Goal: Register for event/course

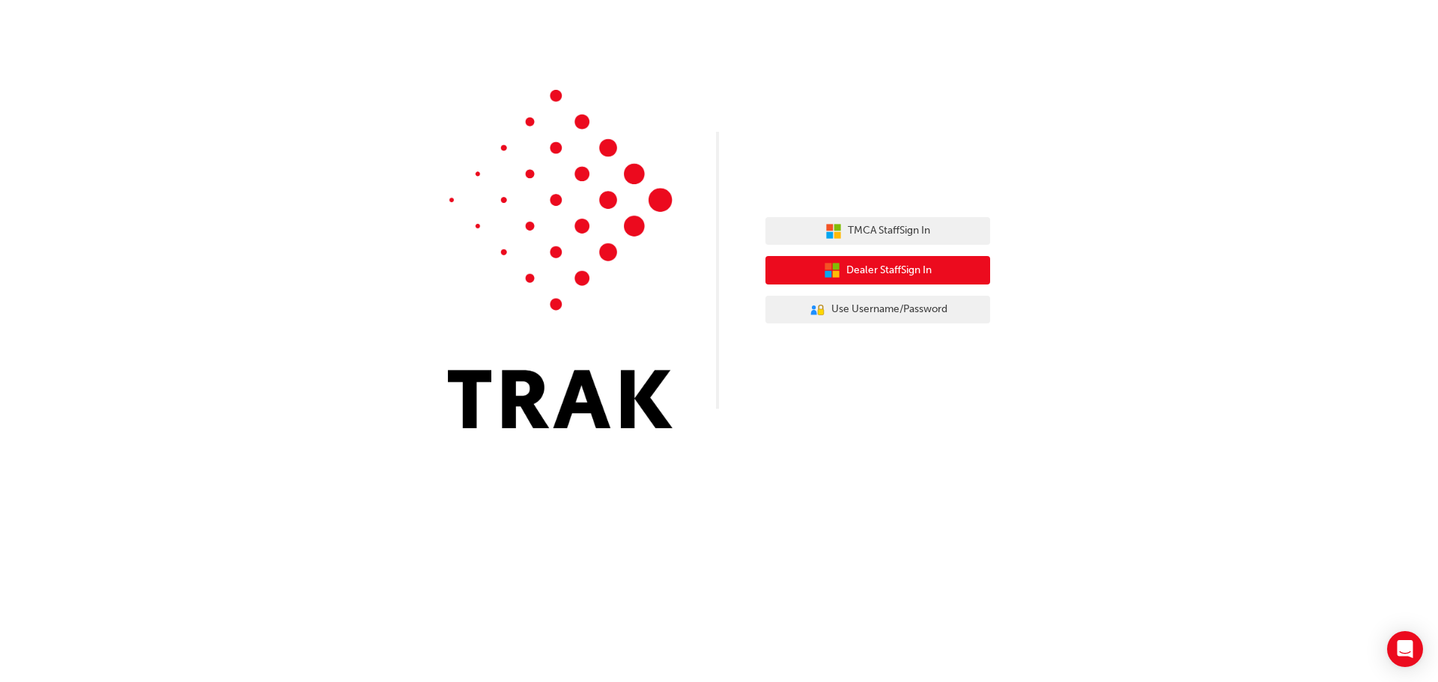
click at [914, 267] on span "Dealer Staff Sign In" at bounding box center [888, 270] width 85 height 17
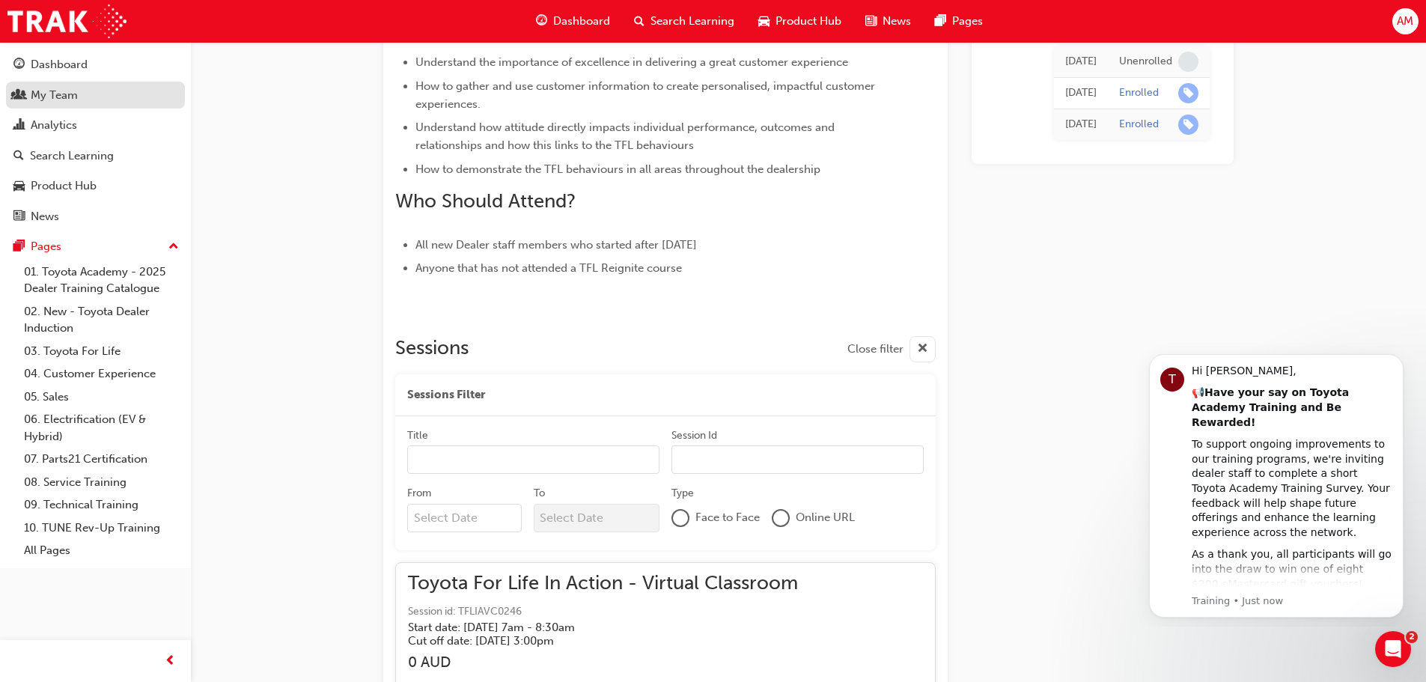
click at [110, 97] on div "My Team" at bounding box center [95, 95] width 164 height 19
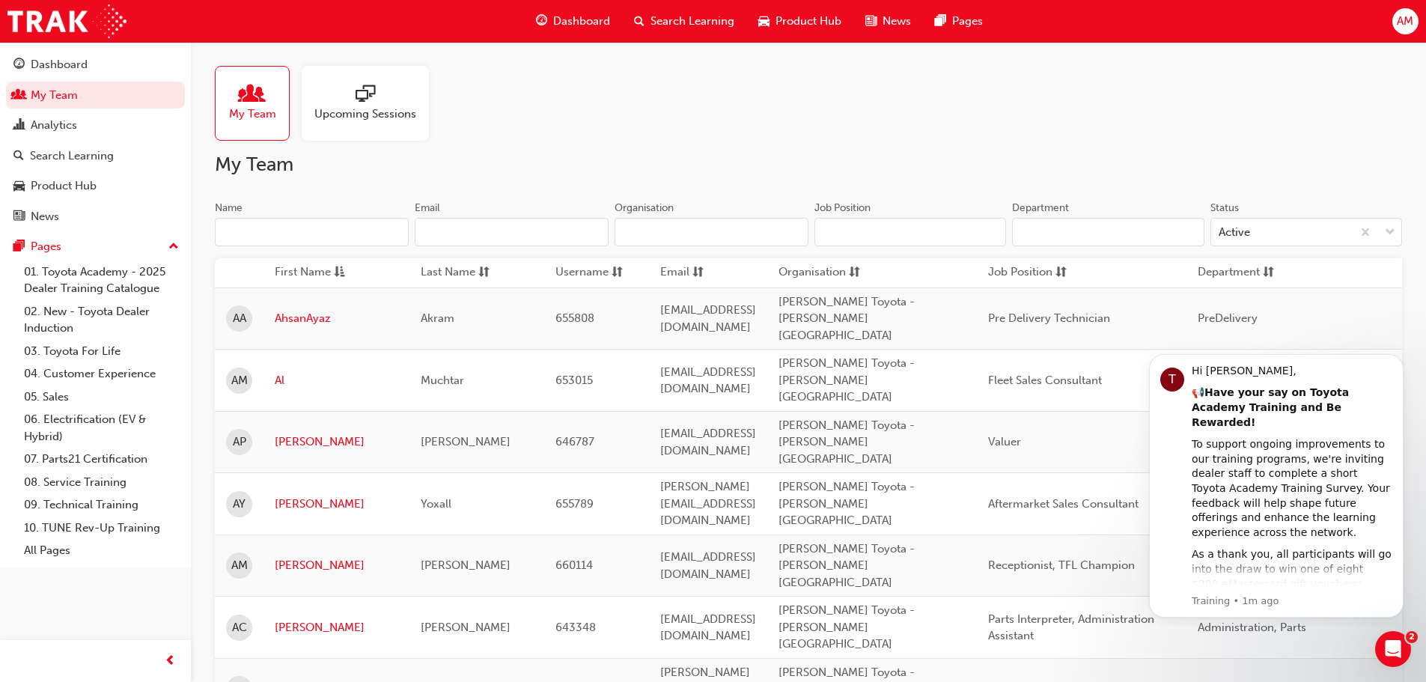
click at [392, 234] on input "Name" at bounding box center [312, 232] width 194 height 28
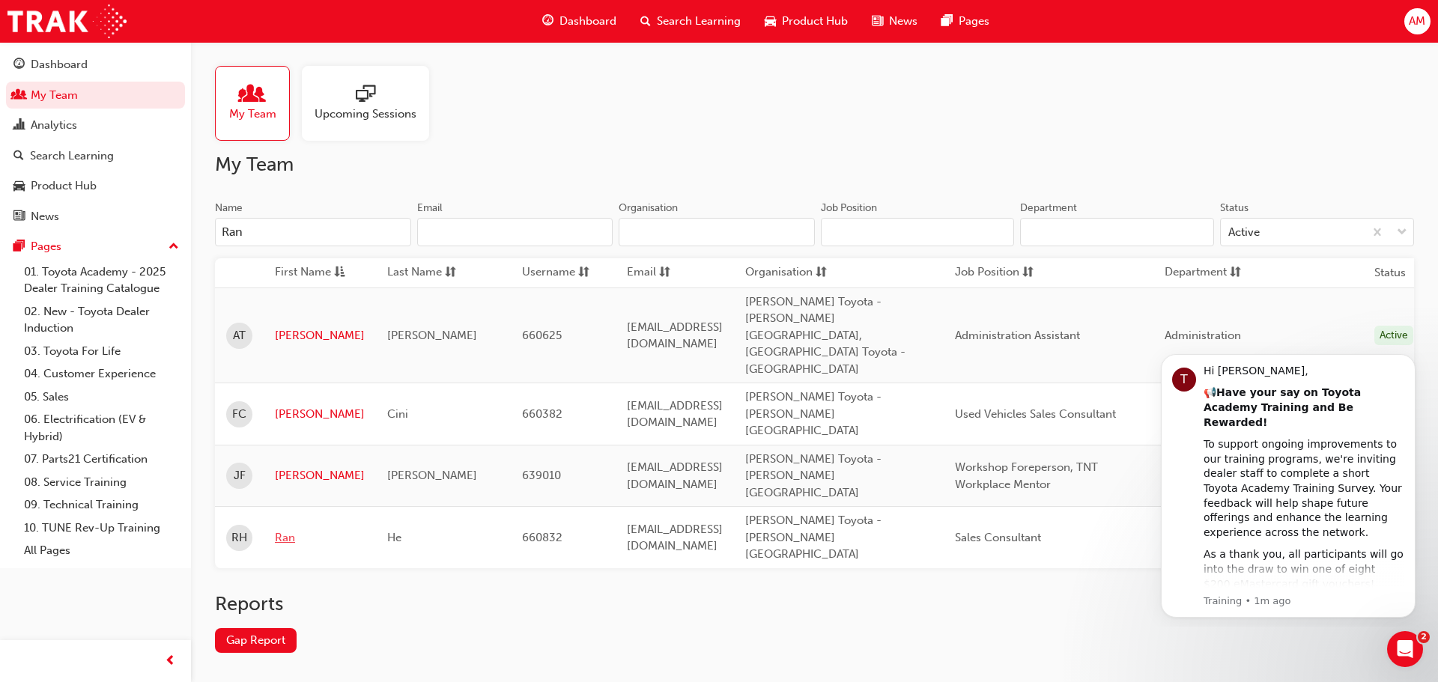
type input "Ran"
click at [297, 529] on link "Ran" at bounding box center [320, 537] width 90 height 17
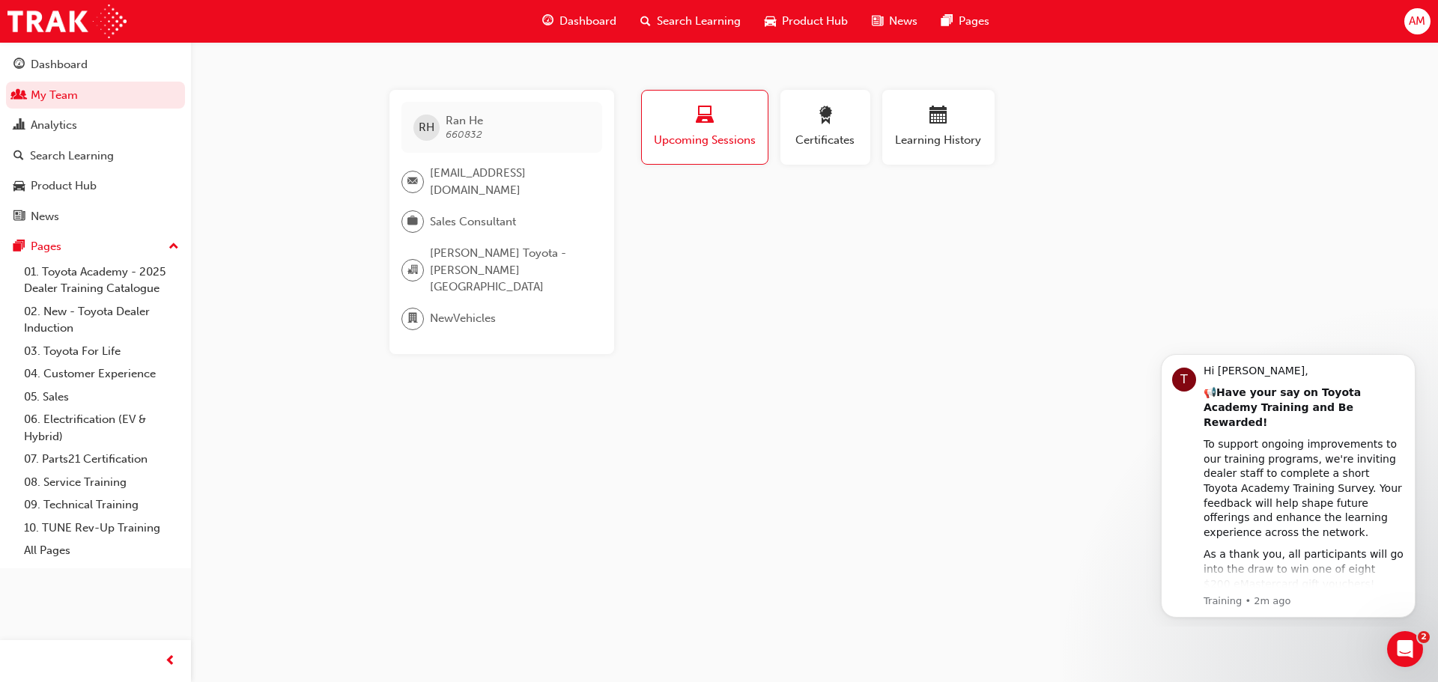
click at [853, 261] on div "Profile Upcoming Sessions Certificates Learning History RH Ran He 660832 [EMAIL…" at bounding box center [939, 222] width 602 height 264
click at [142, 162] on div "Search Learning" at bounding box center [95, 156] width 164 height 19
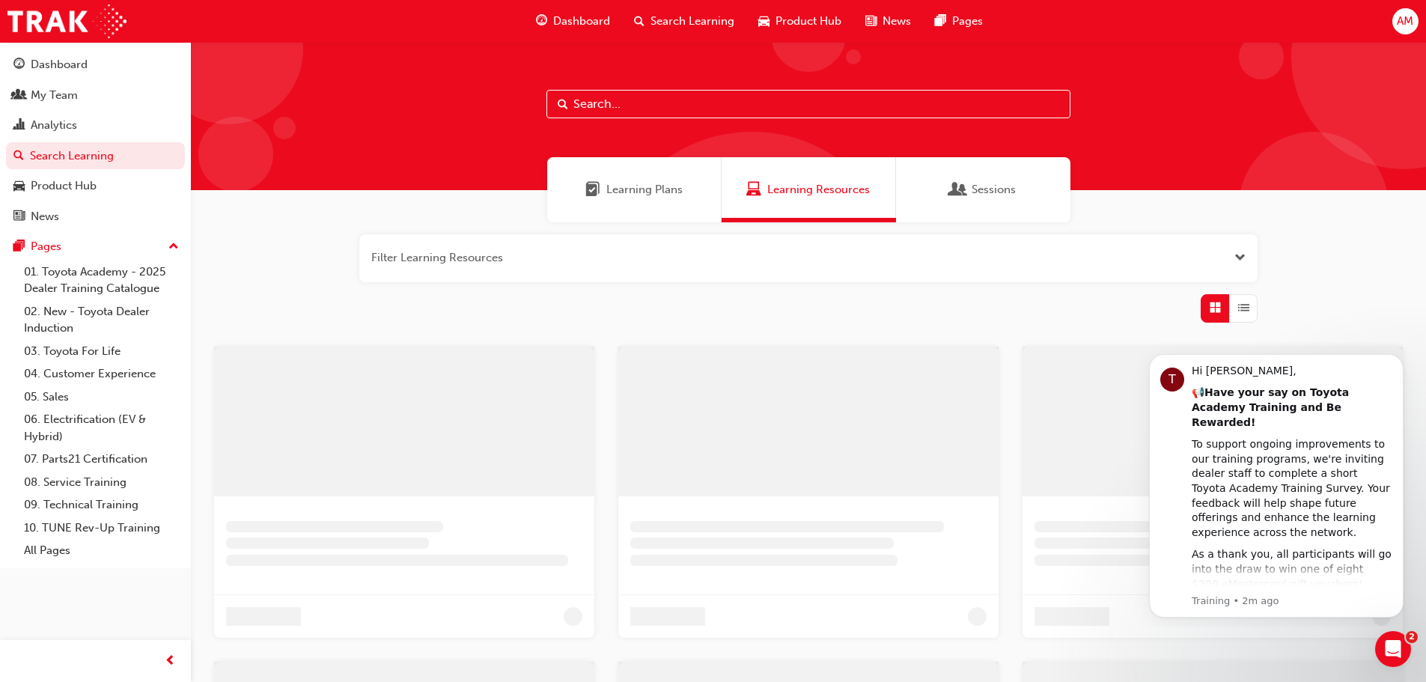
click at [694, 106] on input "text" at bounding box center [809, 104] width 524 height 28
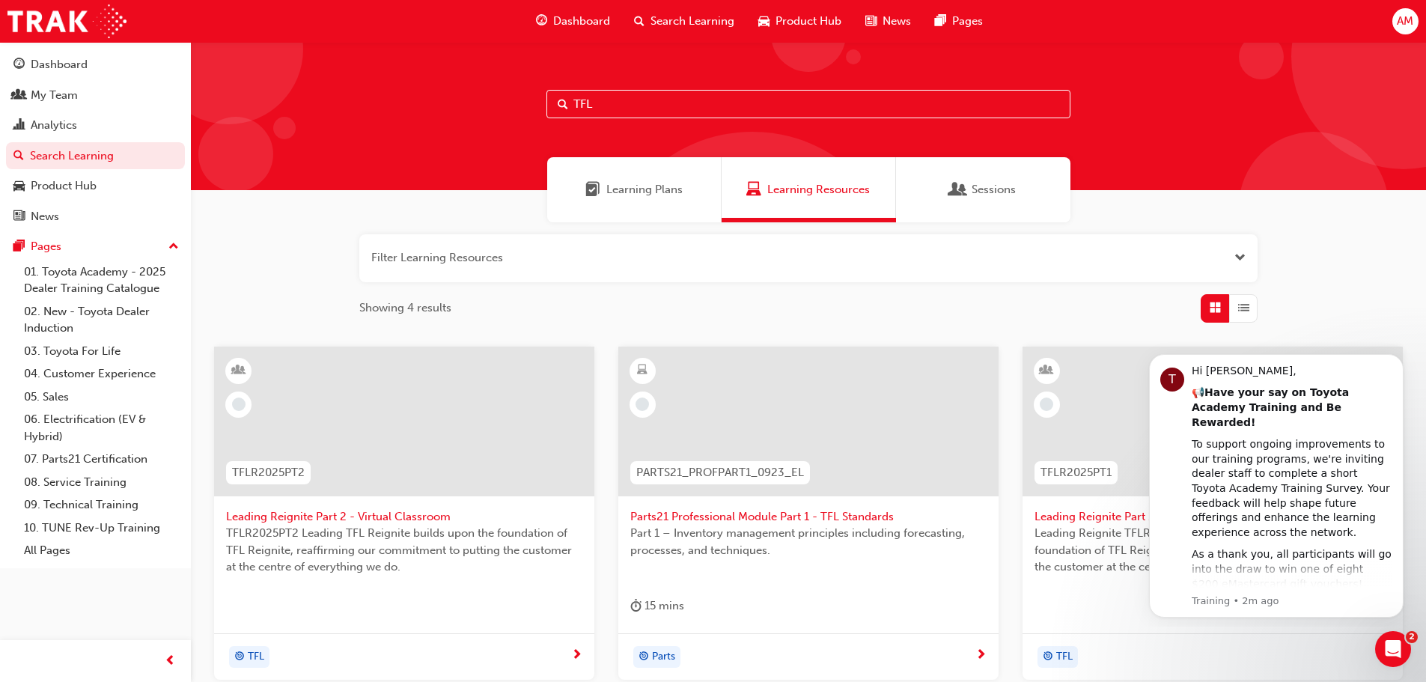
type input "TFL"
click at [424, 183] on div "Learning Plans Learning Resources Sessions" at bounding box center [808, 189] width 1235 height 65
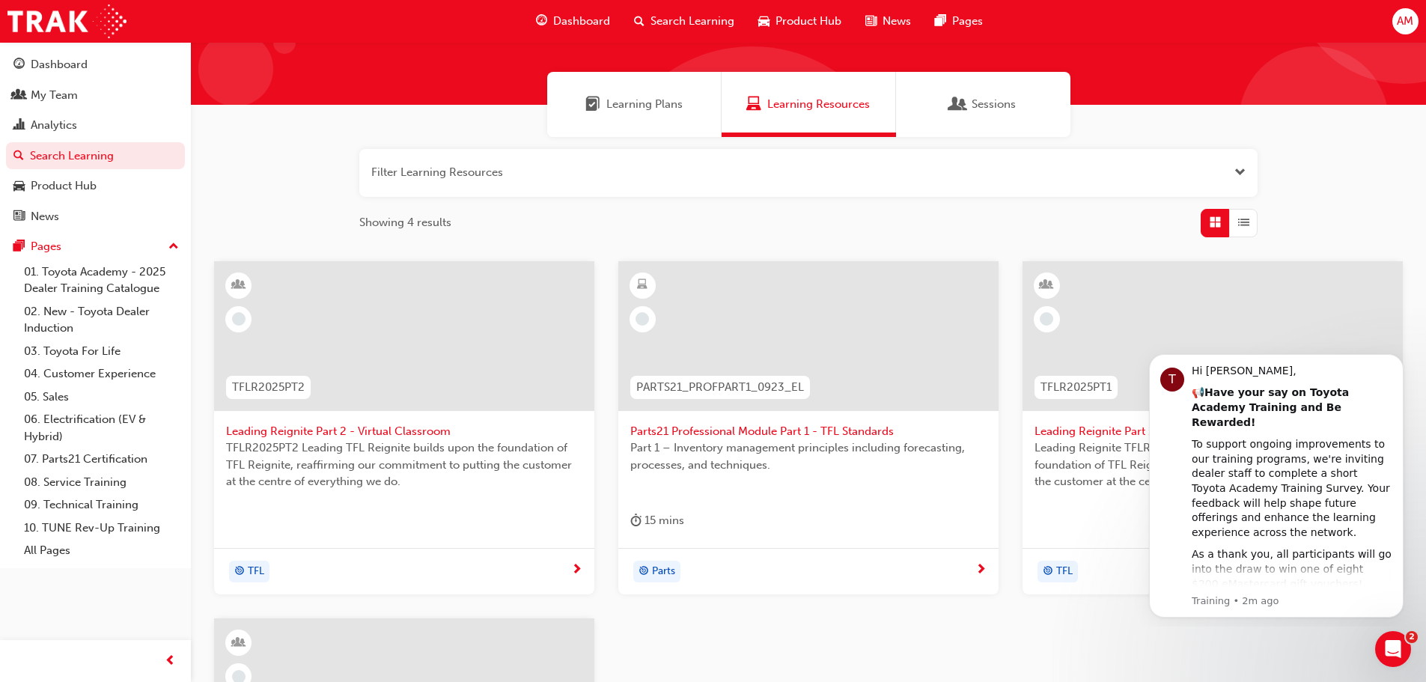
scroll to position [501, 0]
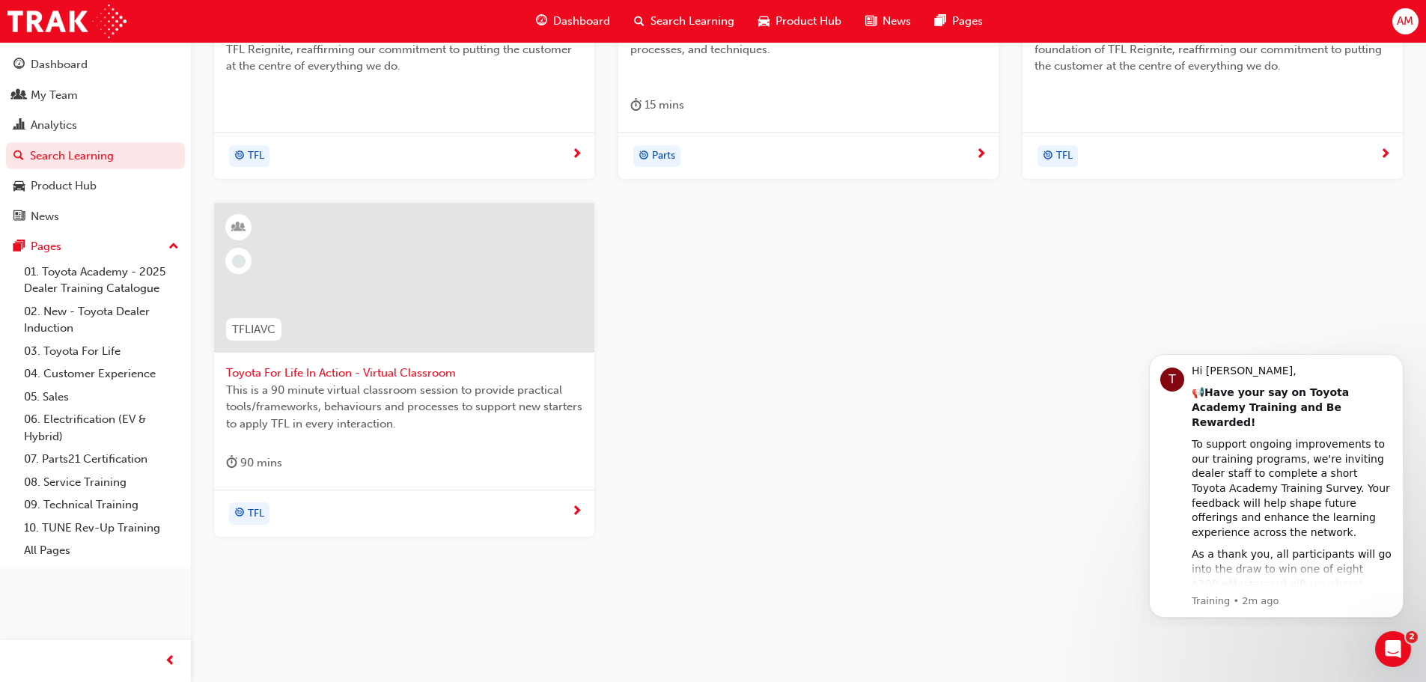
click at [398, 368] on span "Toyota For Life In Action - Virtual Classroom" at bounding box center [404, 373] width 356 height 17
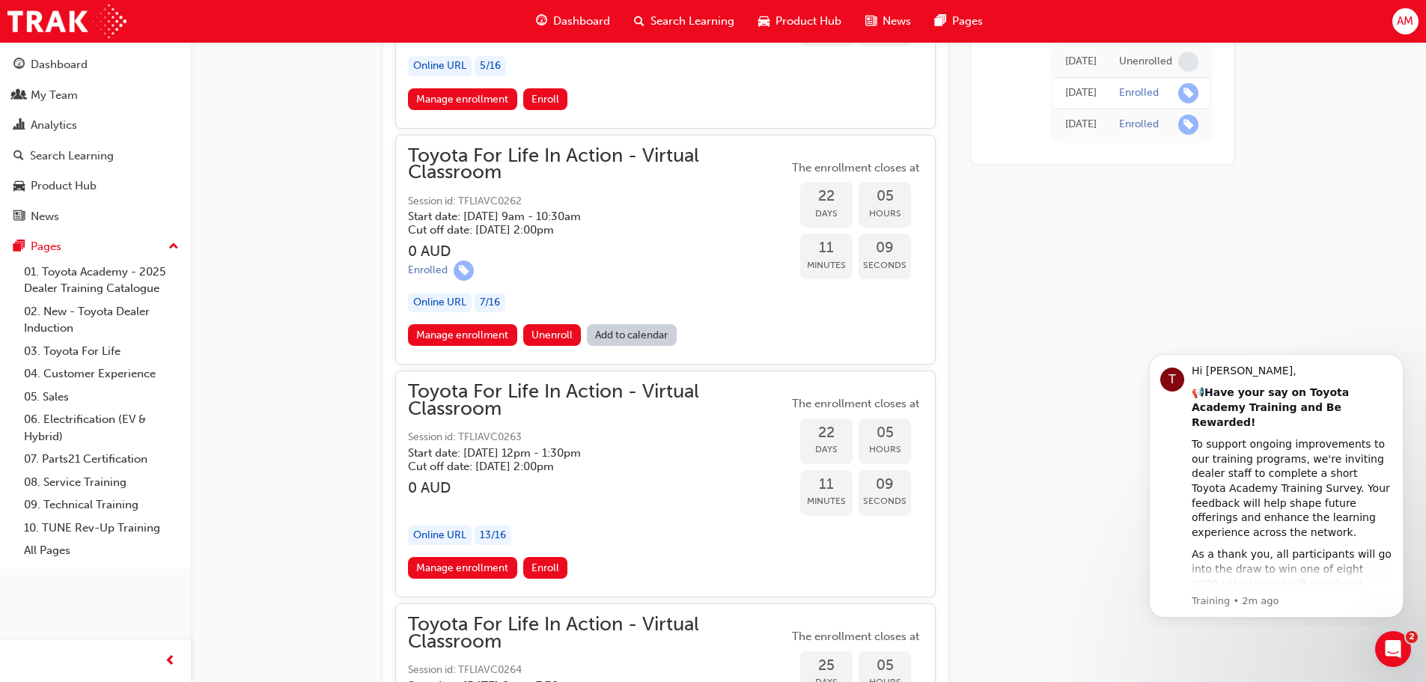
scroll to position [12269, 0]
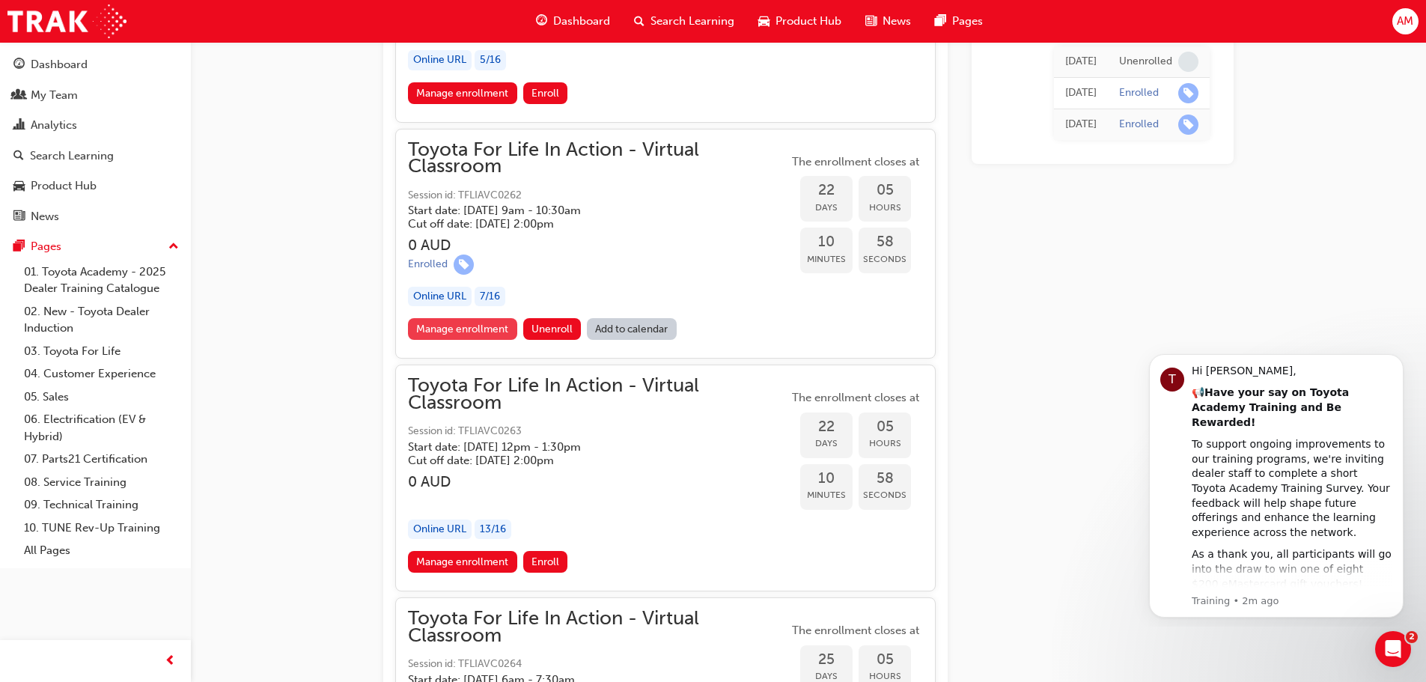
click at [472, 325] on link "Manage enrollment" at bounding box center [462, 329] width 109 height 22
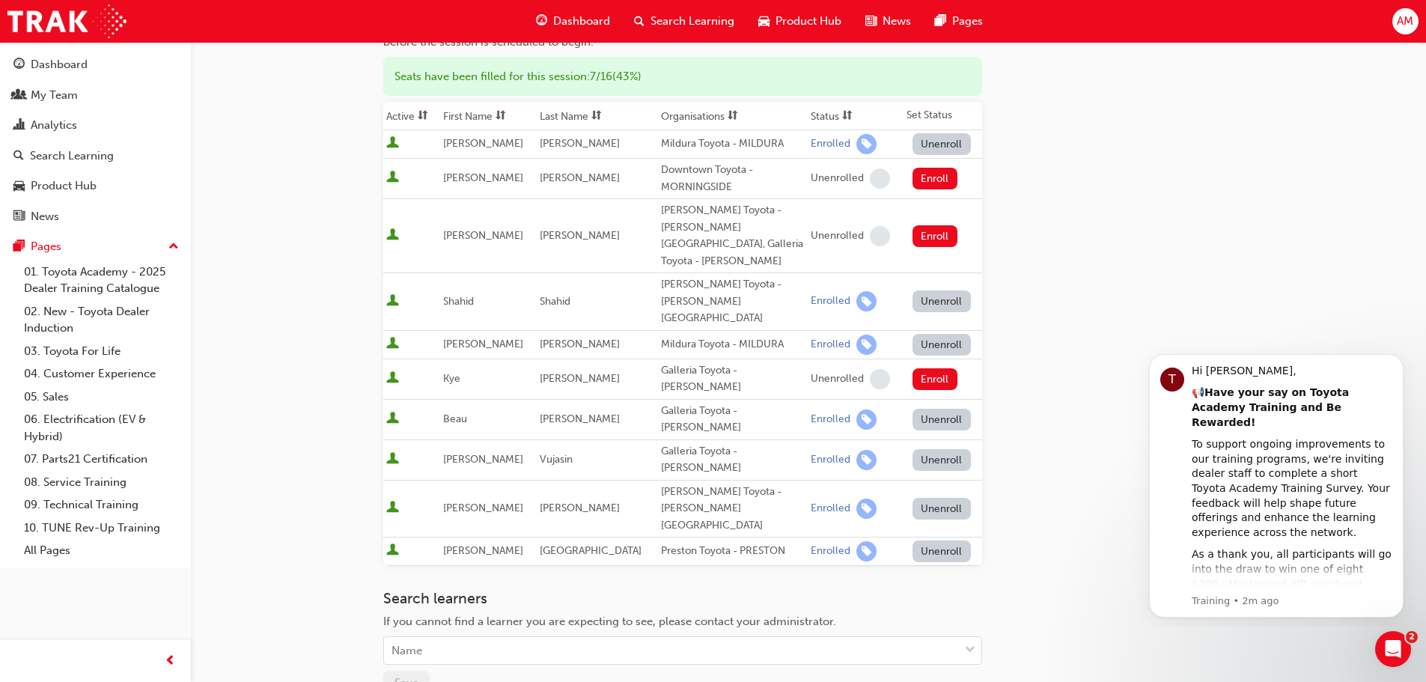
scroll to position [300, 0]
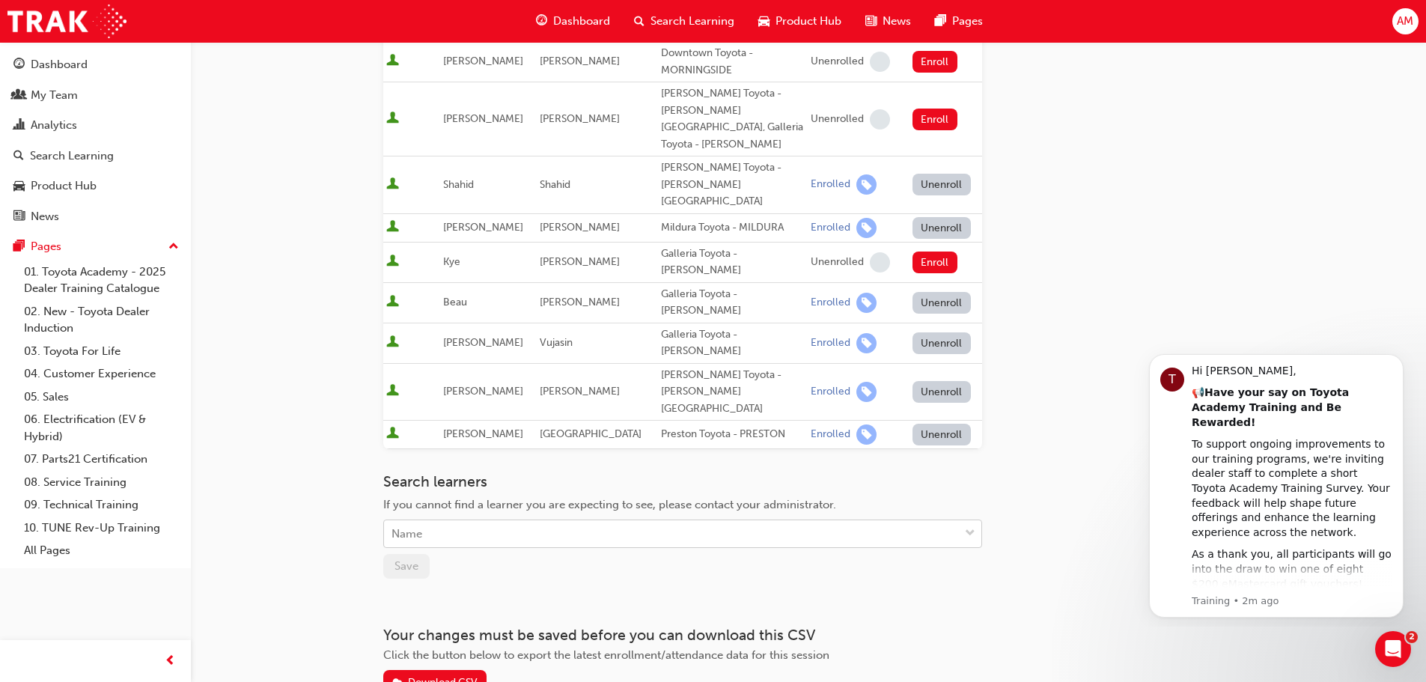
click at [453, 521] on div "Name" at bounding box center [671, 534] width 575 height 26
type input "r"
type input "Ran"
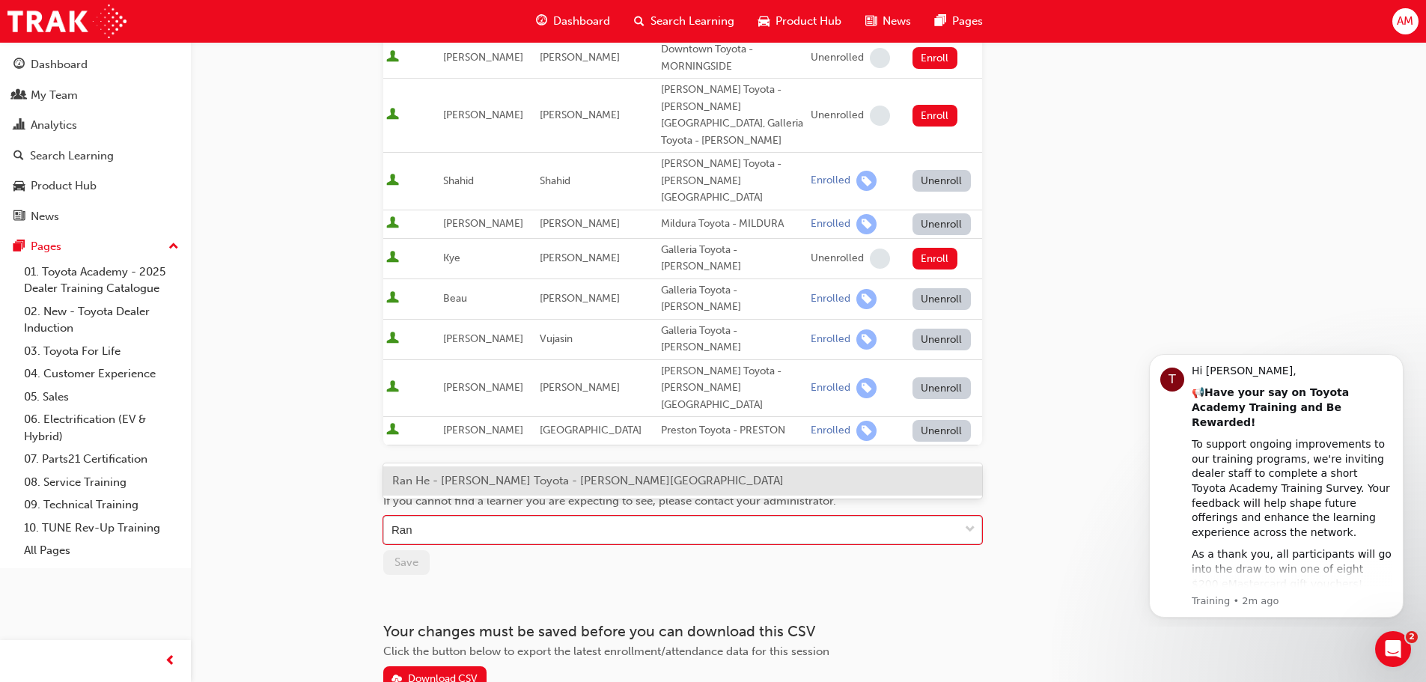
scroll to position [311, 0]
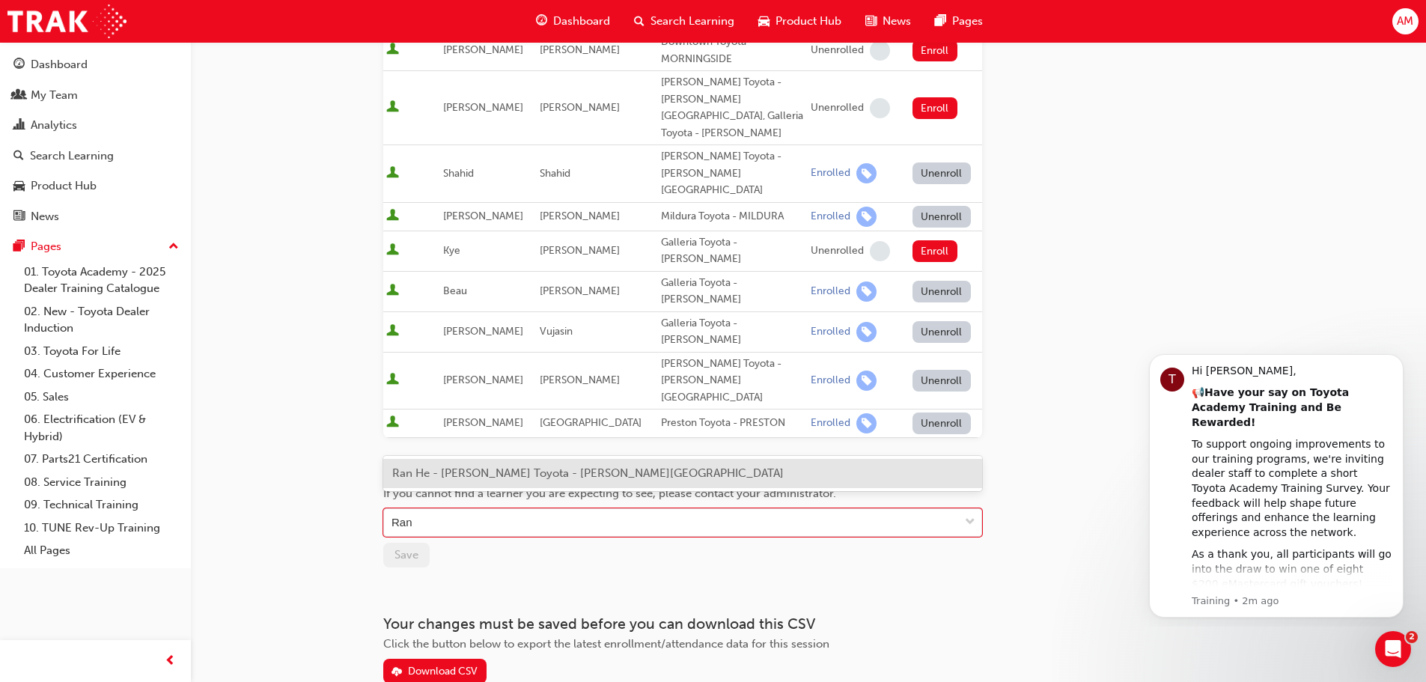
click at [591, 474] on span "Ran He - [PERSON_NAME] Toyota - [PERSON_NAME][GEOGRAPHIC_DATA]" at bounding box center [588, 472] width 392 height 13
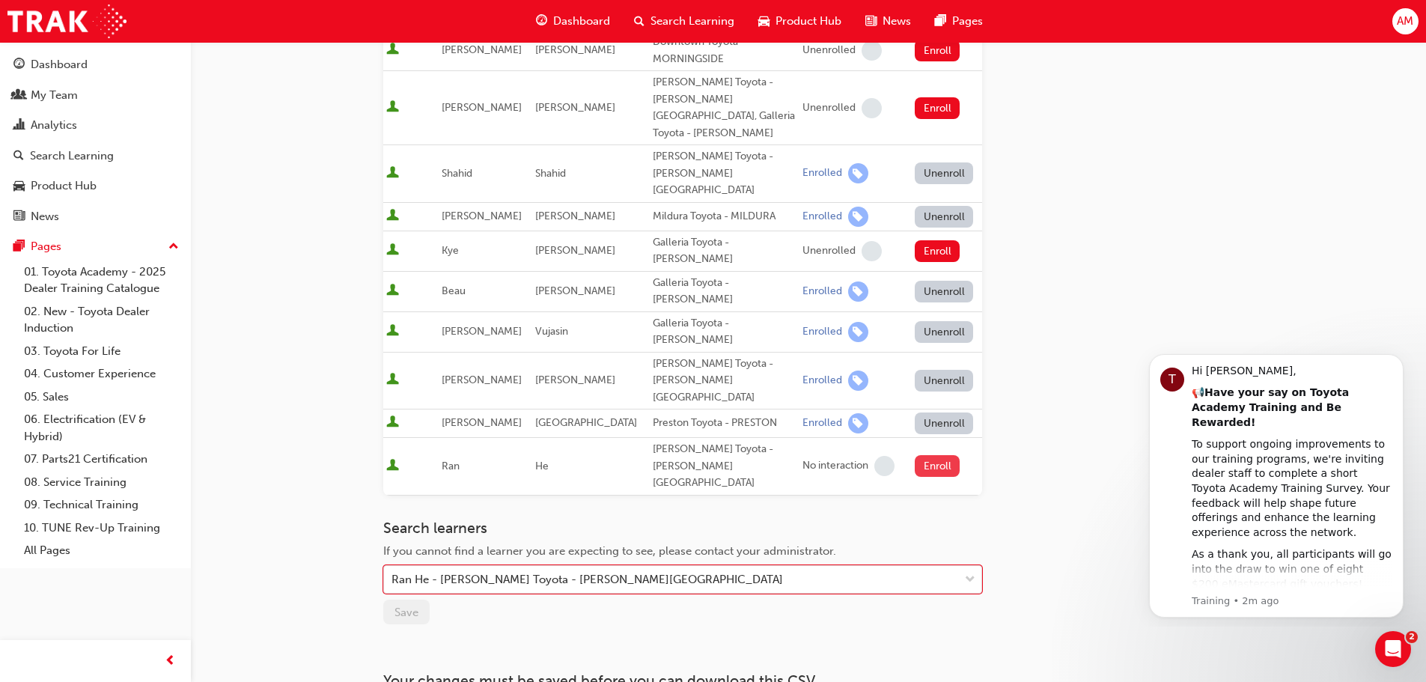
click at [931, 455] on button "Enroll" at bounding box center [937, 466] width 45 height 22
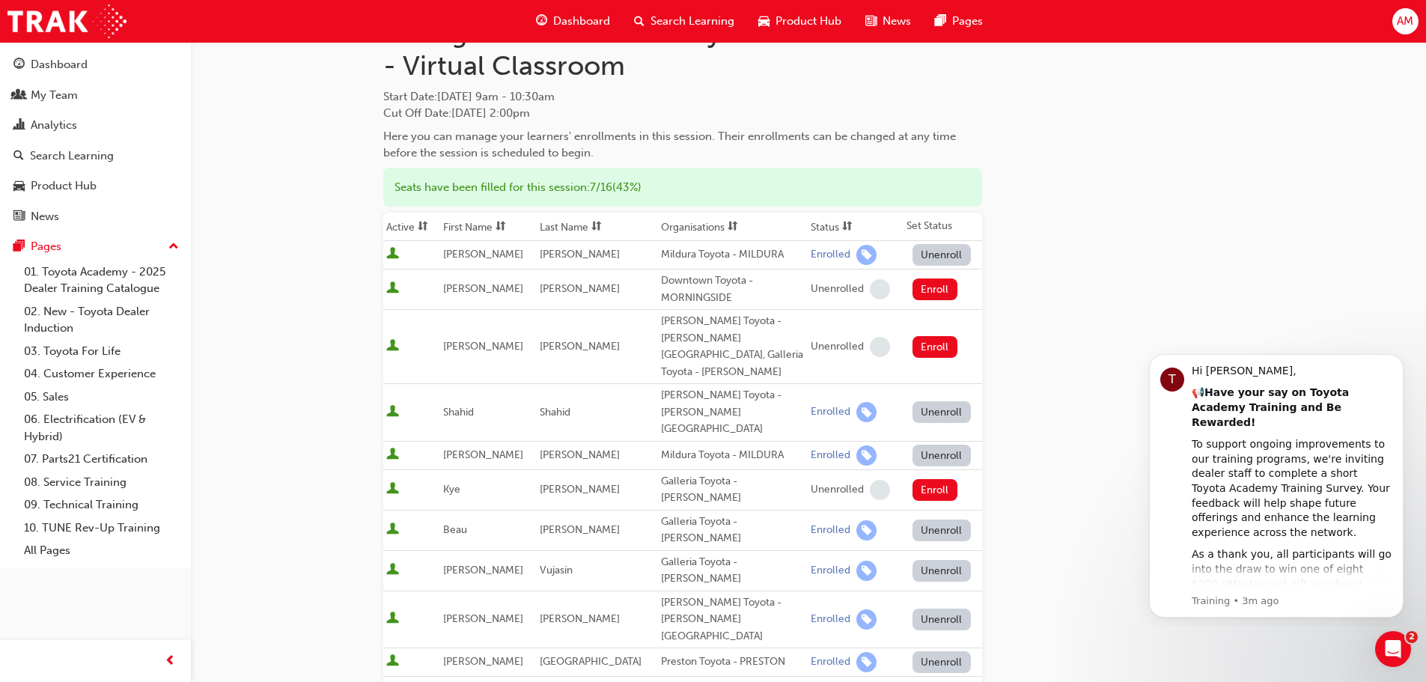
scroll to position [0, 0]
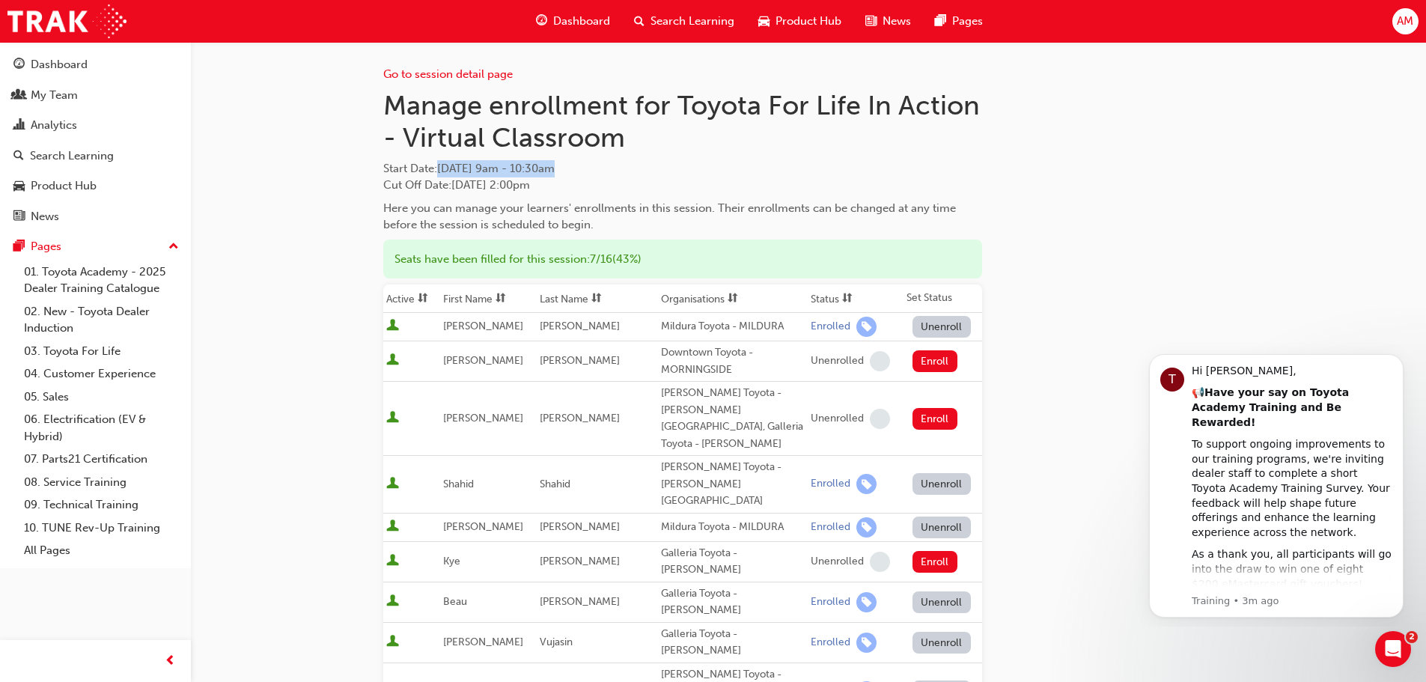
drag, startPoint x: 643, startPoint y: 171, endPoint x: 443, endPoint y: 174, distance: 199.9
click at [443, 174] on span "Start Date : [DATE] 9am - 10:30am" at bounding box center [682, 168] width 599 height 17
copy span "[DATE] 9am - 10:30am"
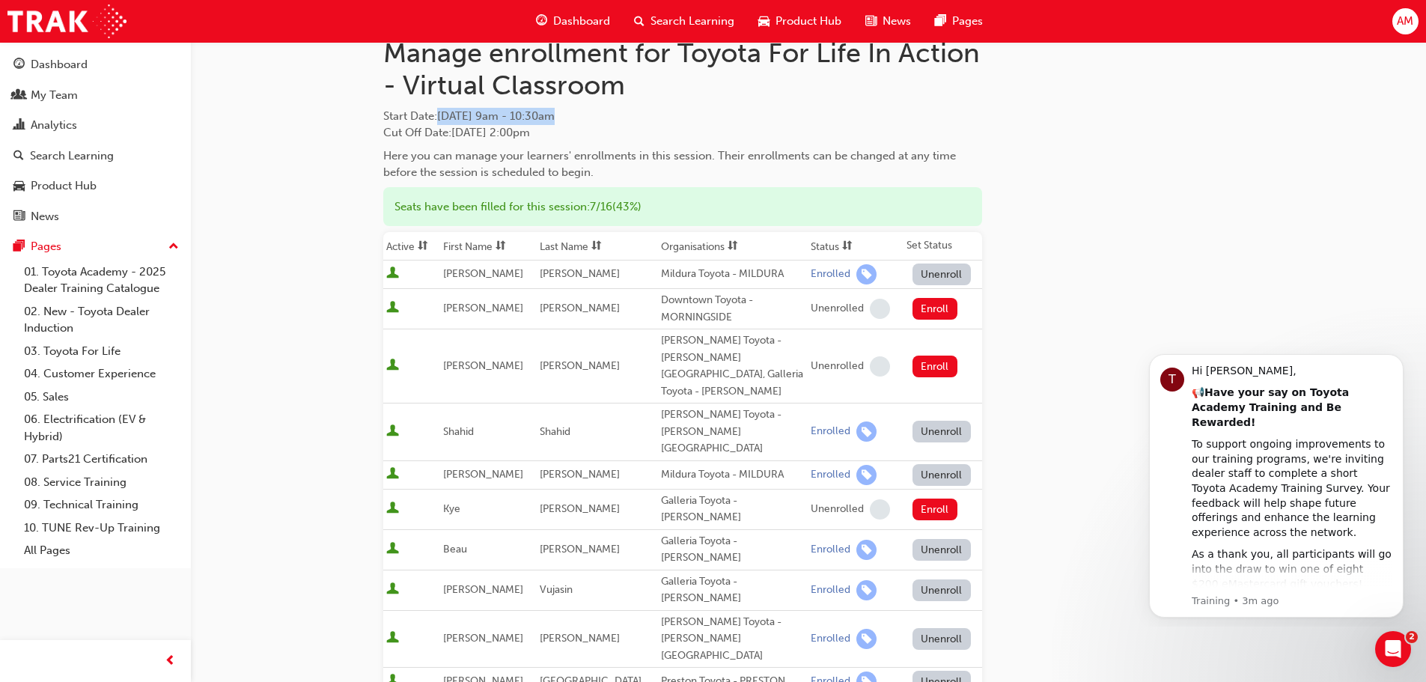
scroll to position [431, 0]
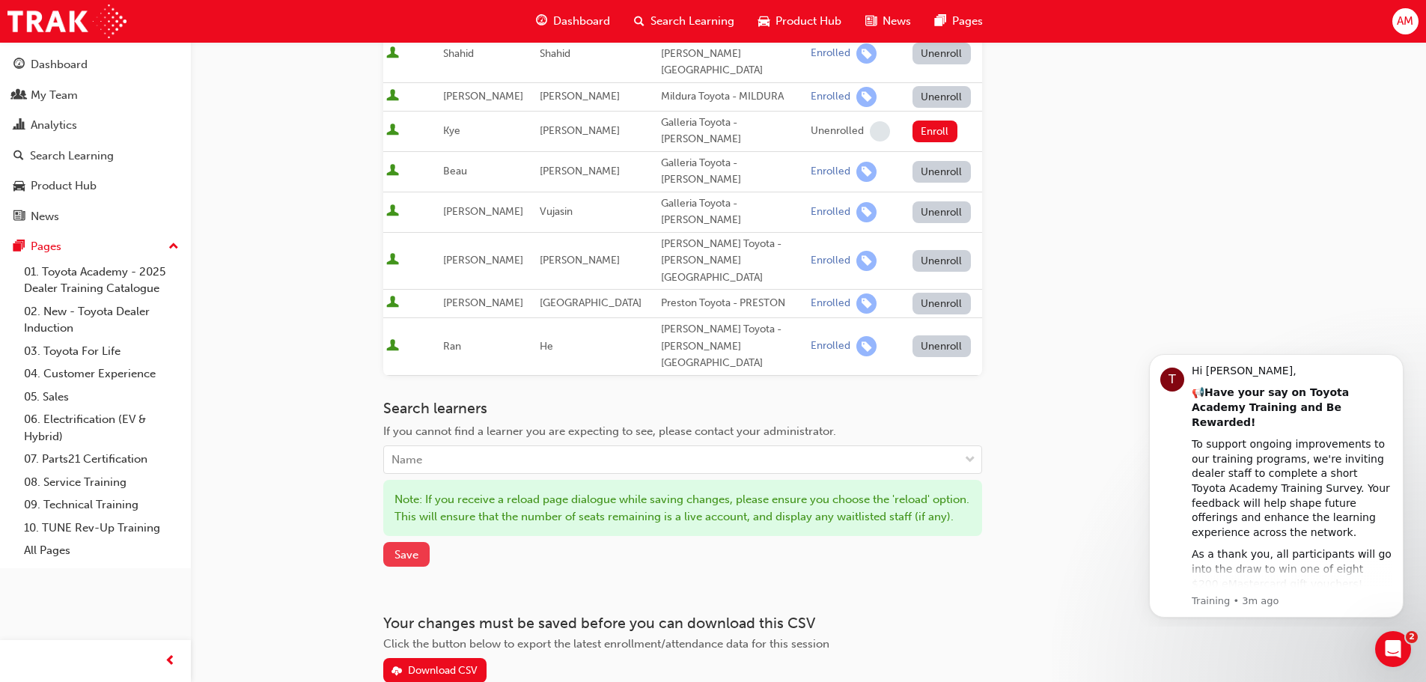
click at [402, 548] on span "Save" at bounding box center [407, 554] width 24 height 13
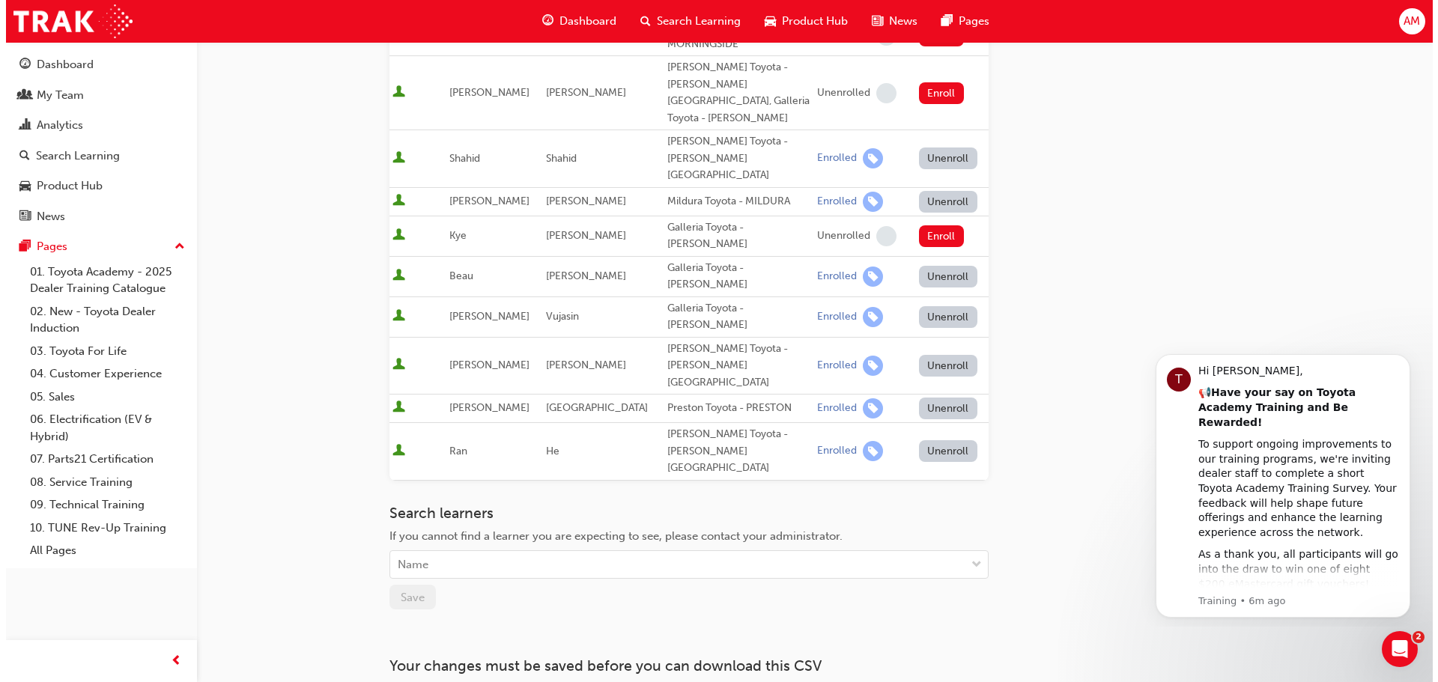
scroll to position [0, 0]
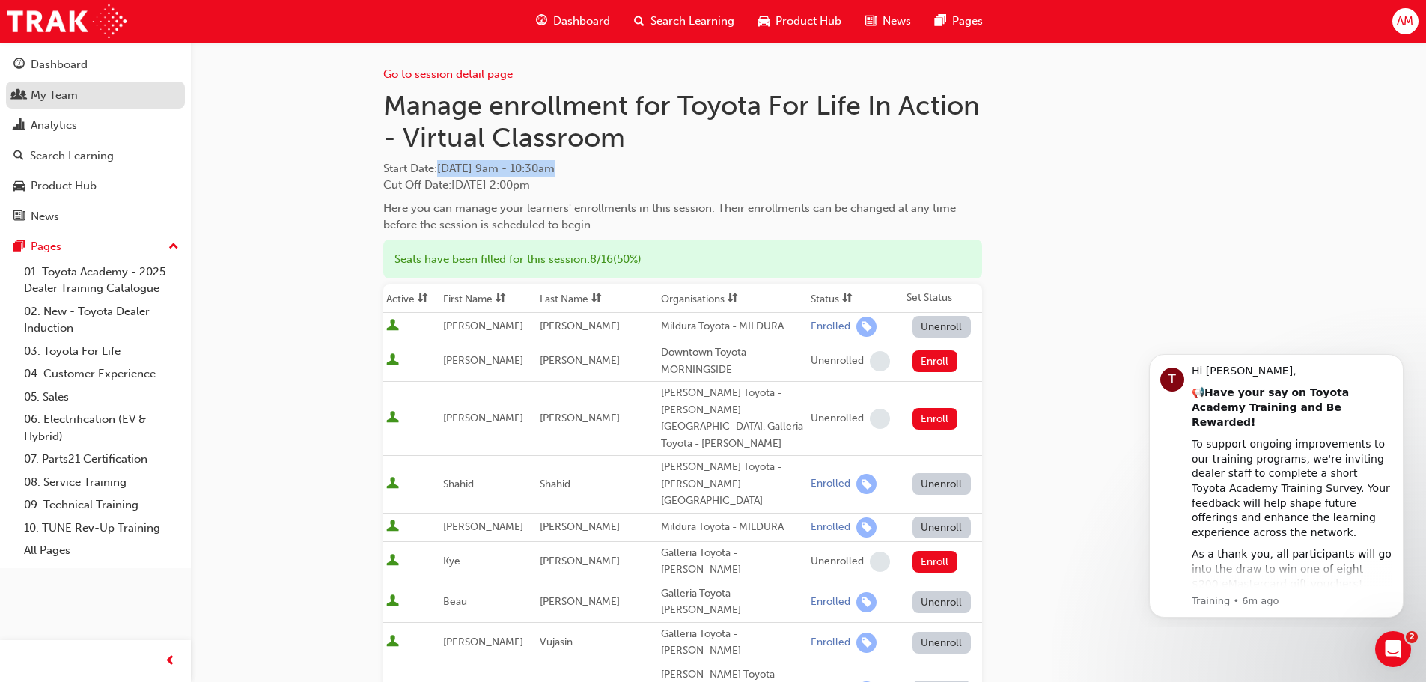
click at [93, 93] on div "My Team" at bounding box center [95, 95] width 164 height 19
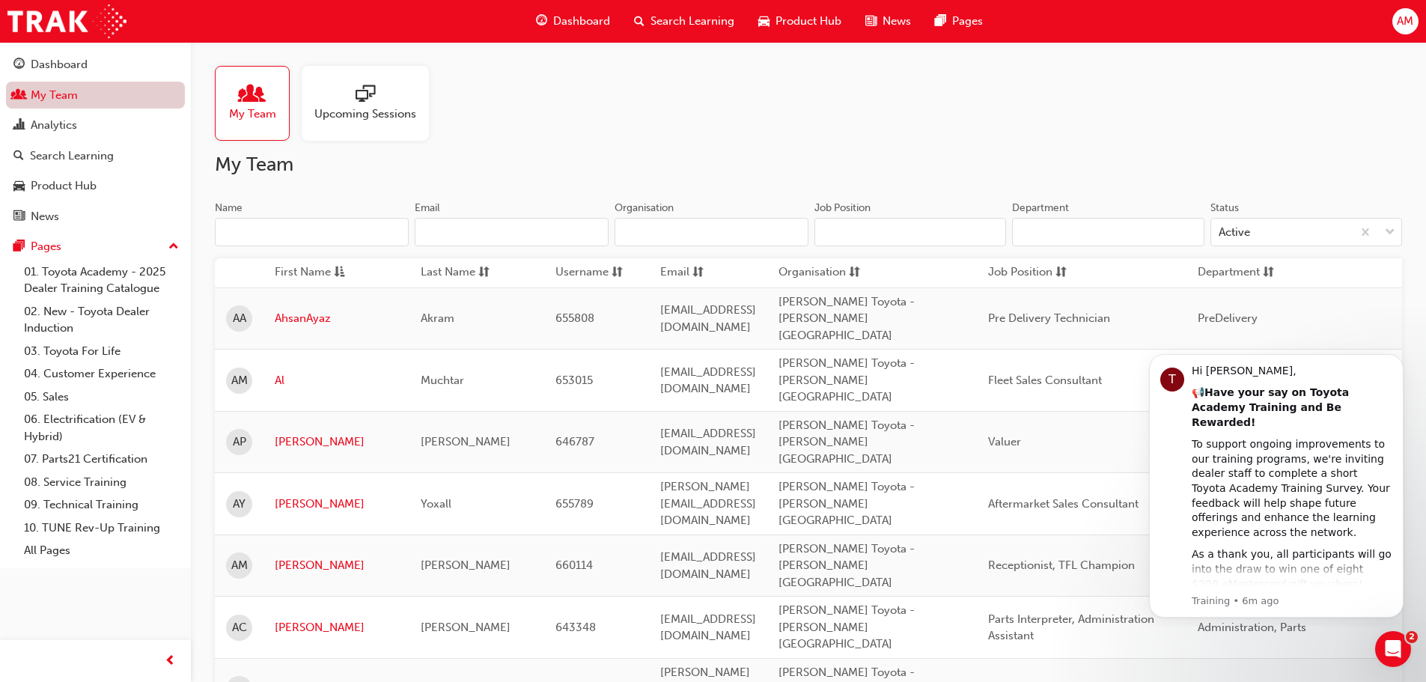
click at [100, 90] on link "My Team" at bounding box center [95, 96] width 179 height 28
click at [303, 228] on input "Name" at bounding box center [312, 232] width 194 height 28
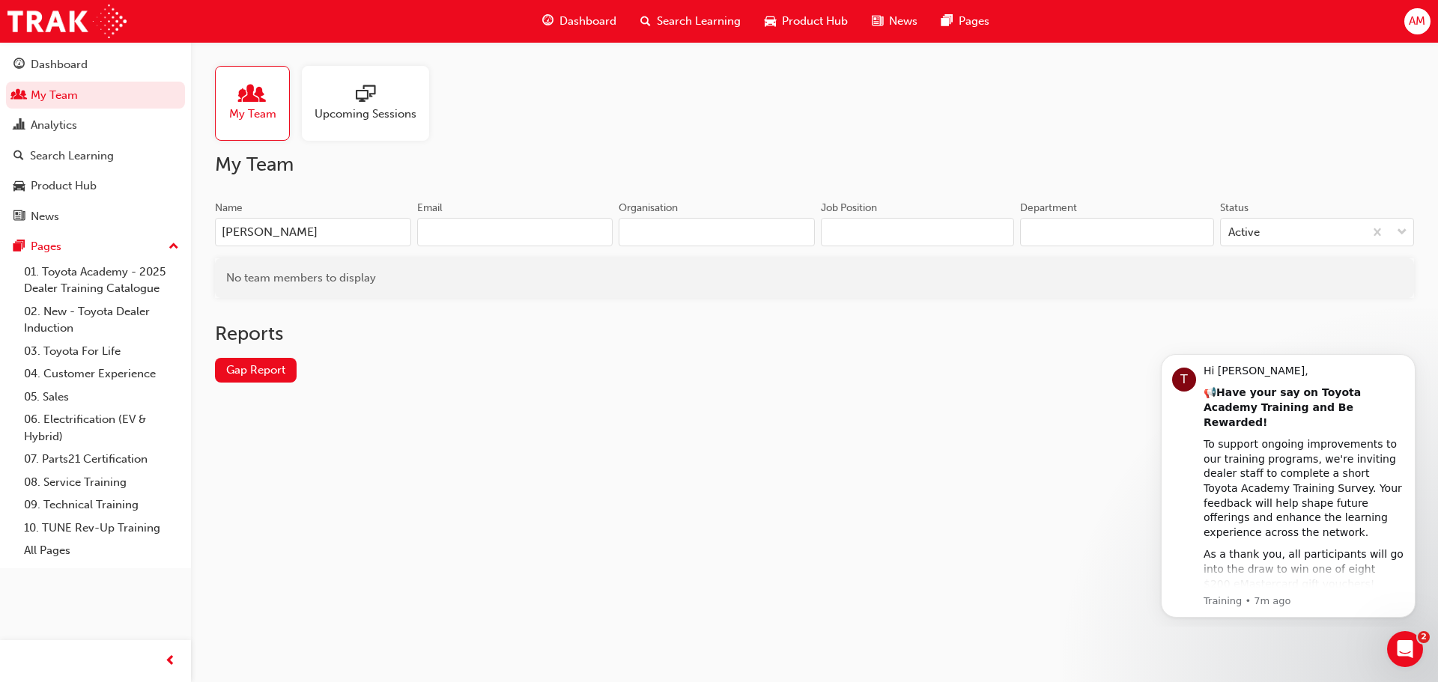
click at [365, 228] on input "[PERSON_NAME]" at bounding box center [313, 232] width 196 height 28
type input "M"
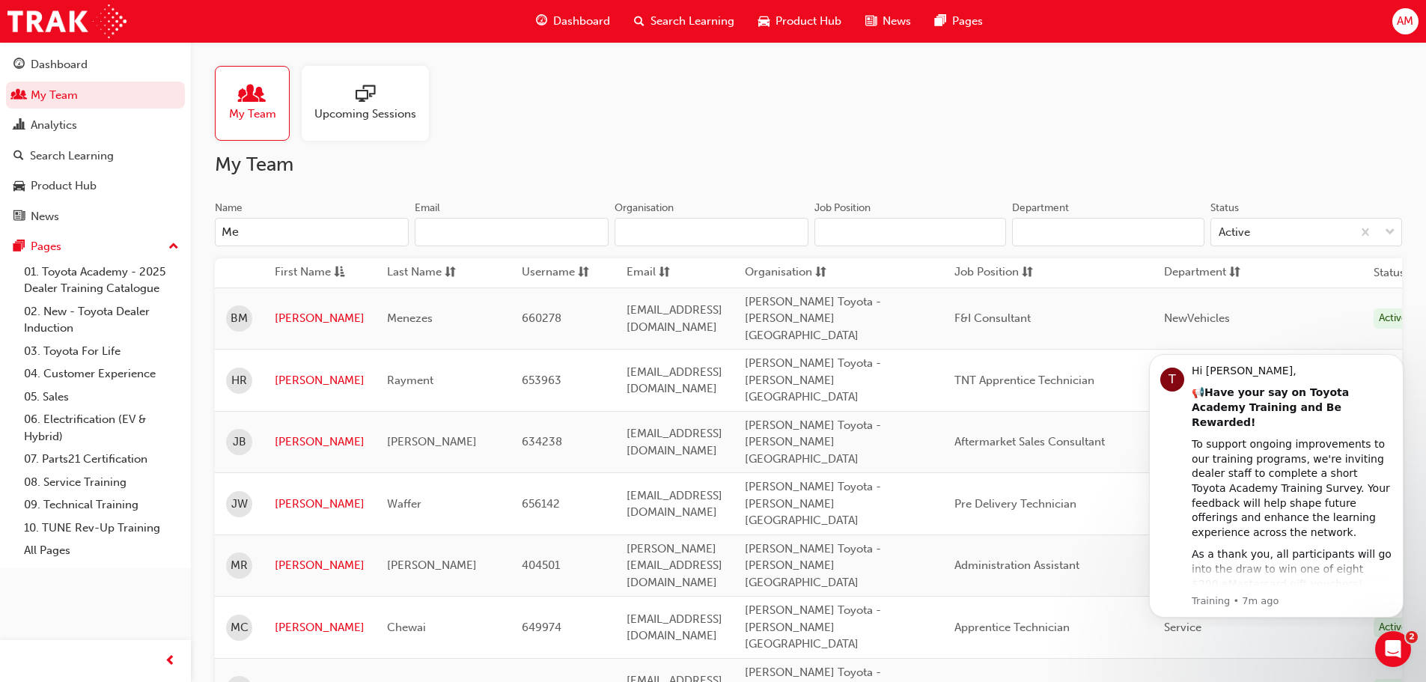
type input "M"
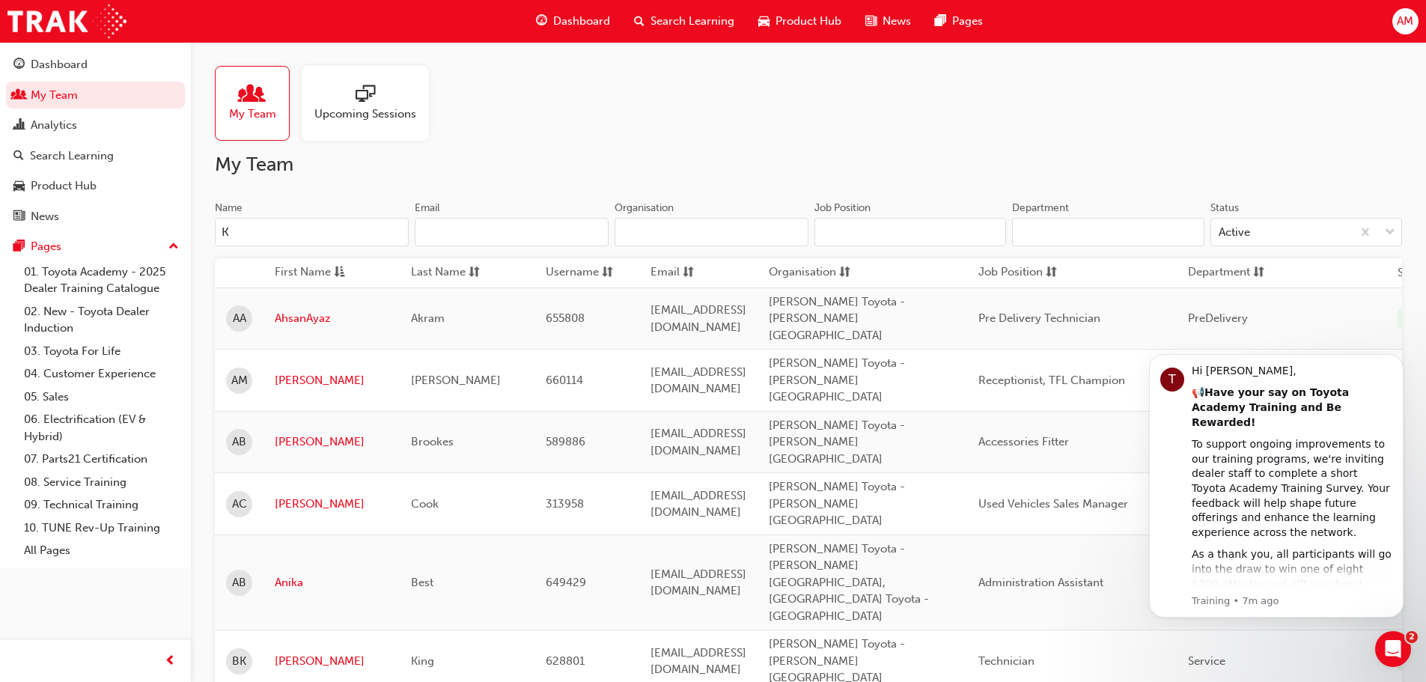
type input "K"
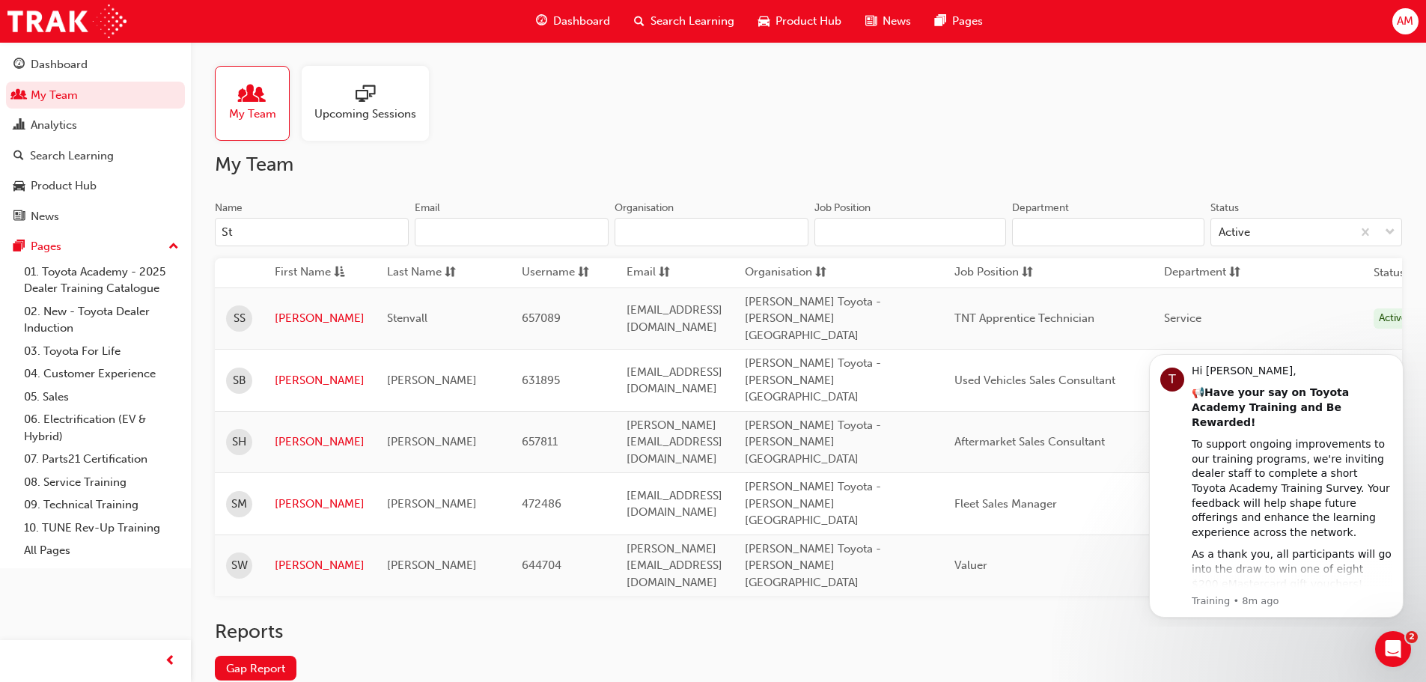
type input "S"
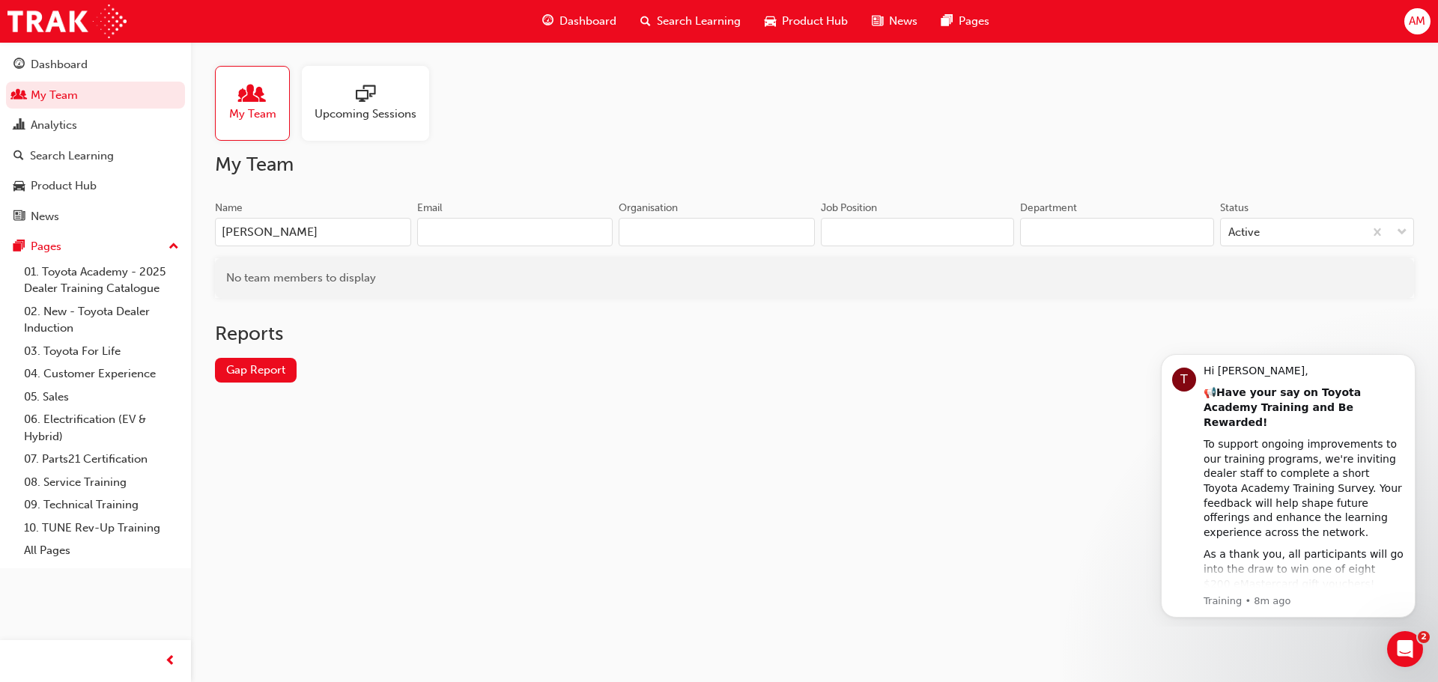
type input "[PERSON_NAME]"
